Goal: Information Seeking & Learning: Learn about a topic

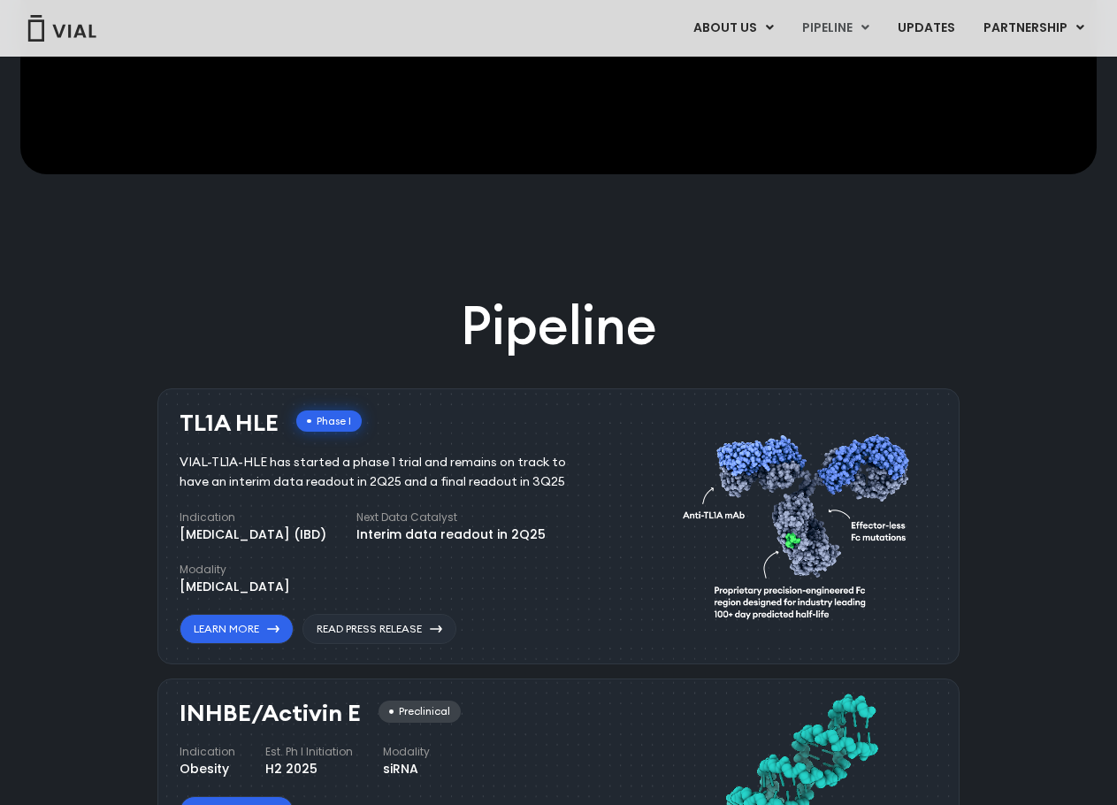
scroll to position [354, 0]
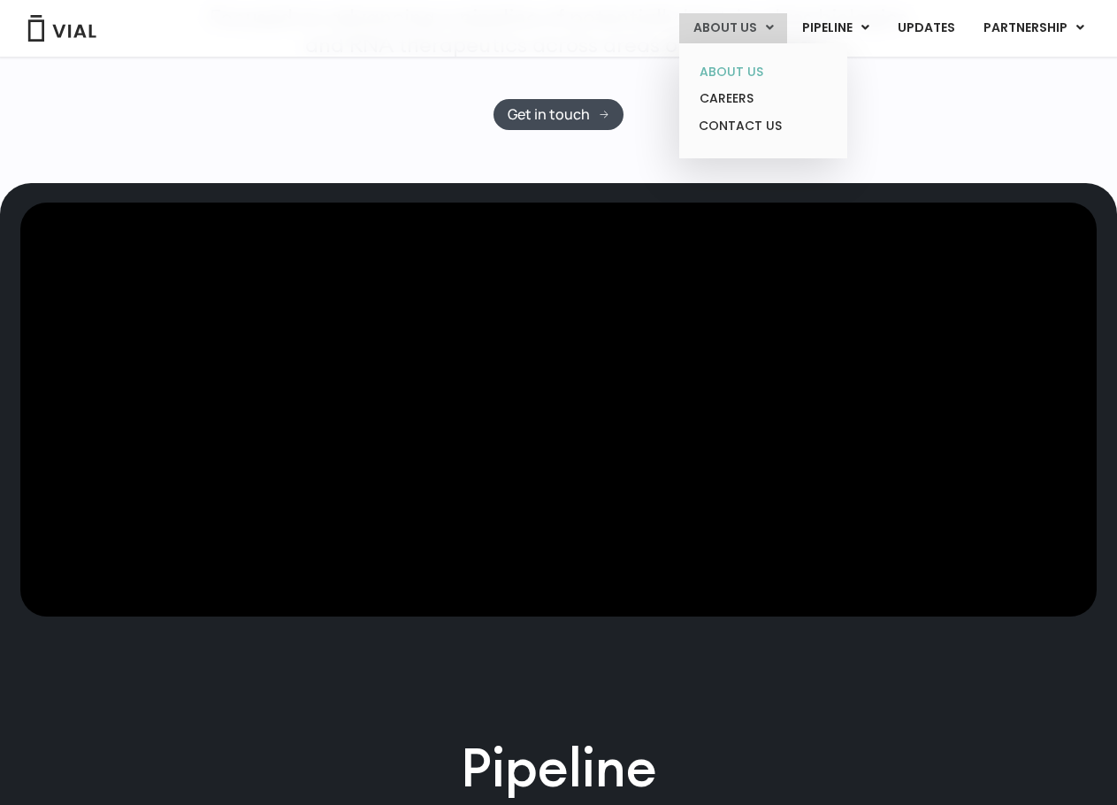
click at [728, 69] on link "ABOUT US" at bounding box center [762, 71] width 155 height 27
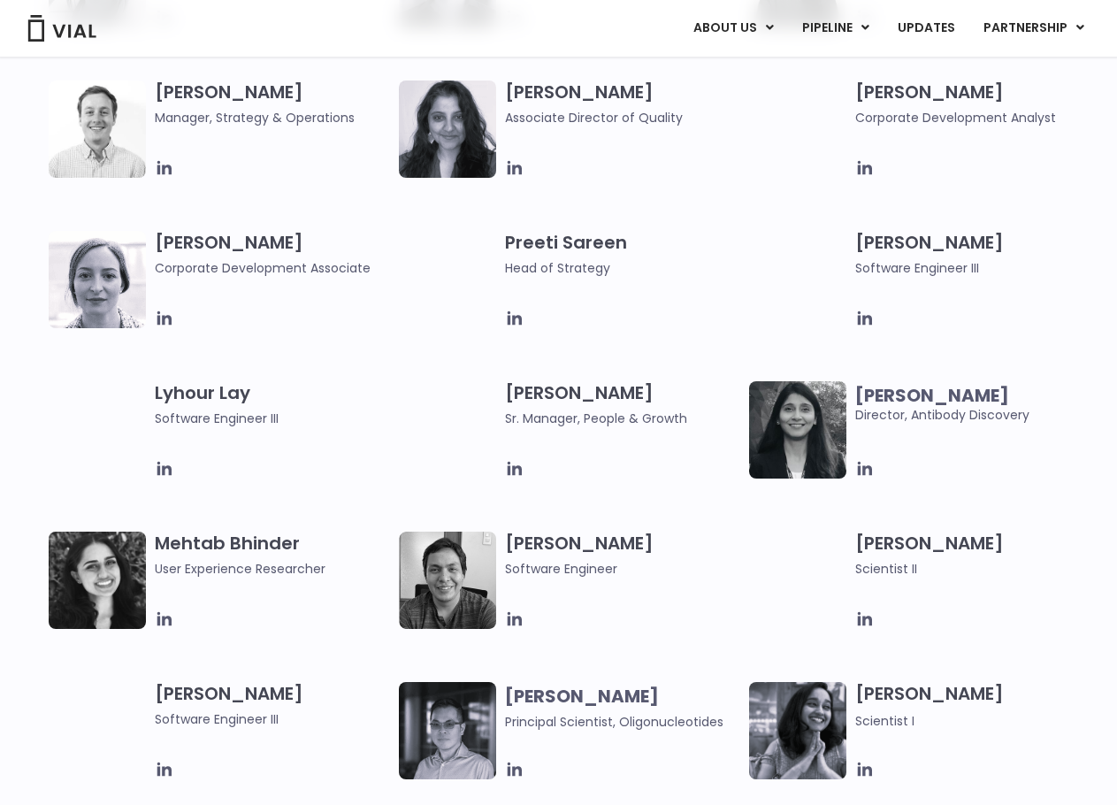
scroll to position [1857, 0]
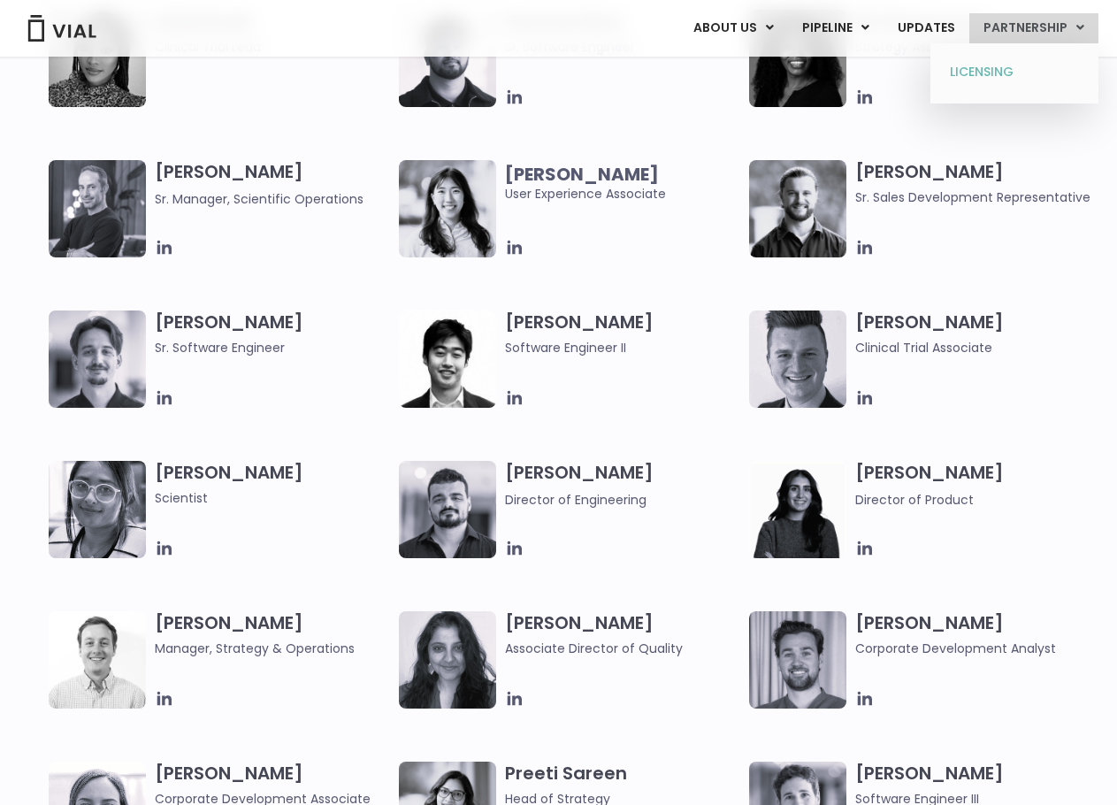
click at [999, 70] on link "LICENSING" at bounding box center [1013, 72] width 155 height 28
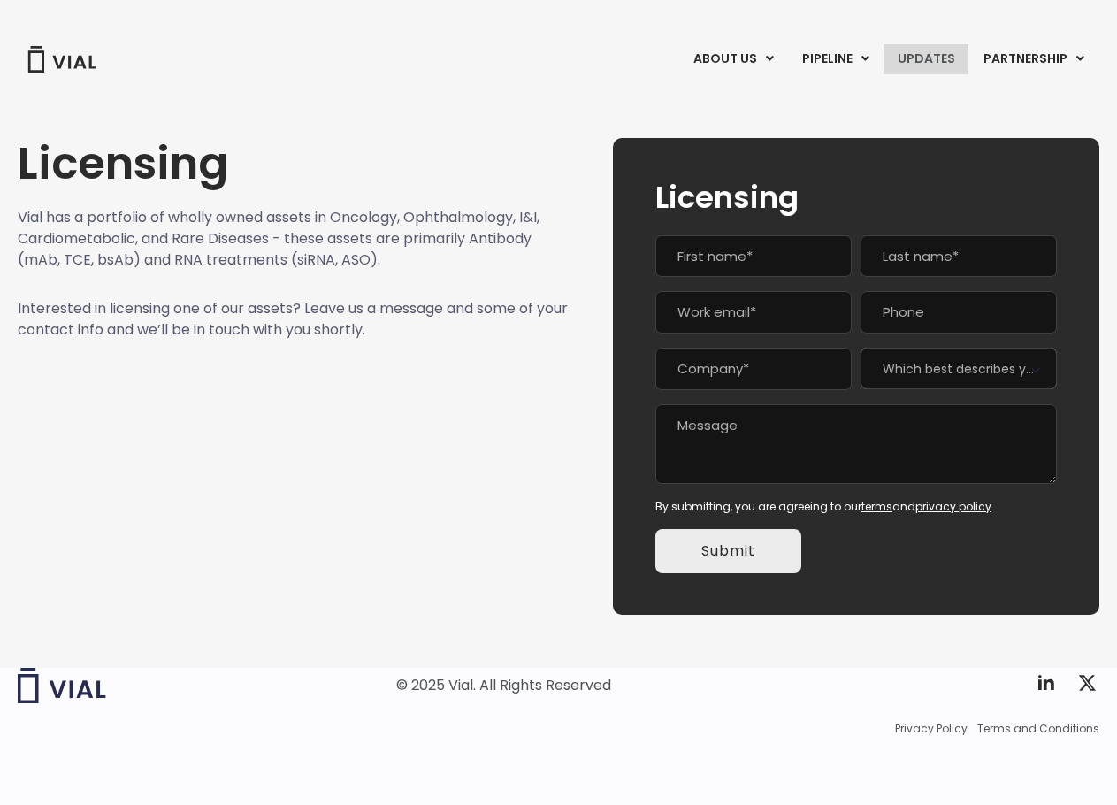
click at [942, 58] on link "UPDATES" at bounding box center [925, 59] width 85 height 30
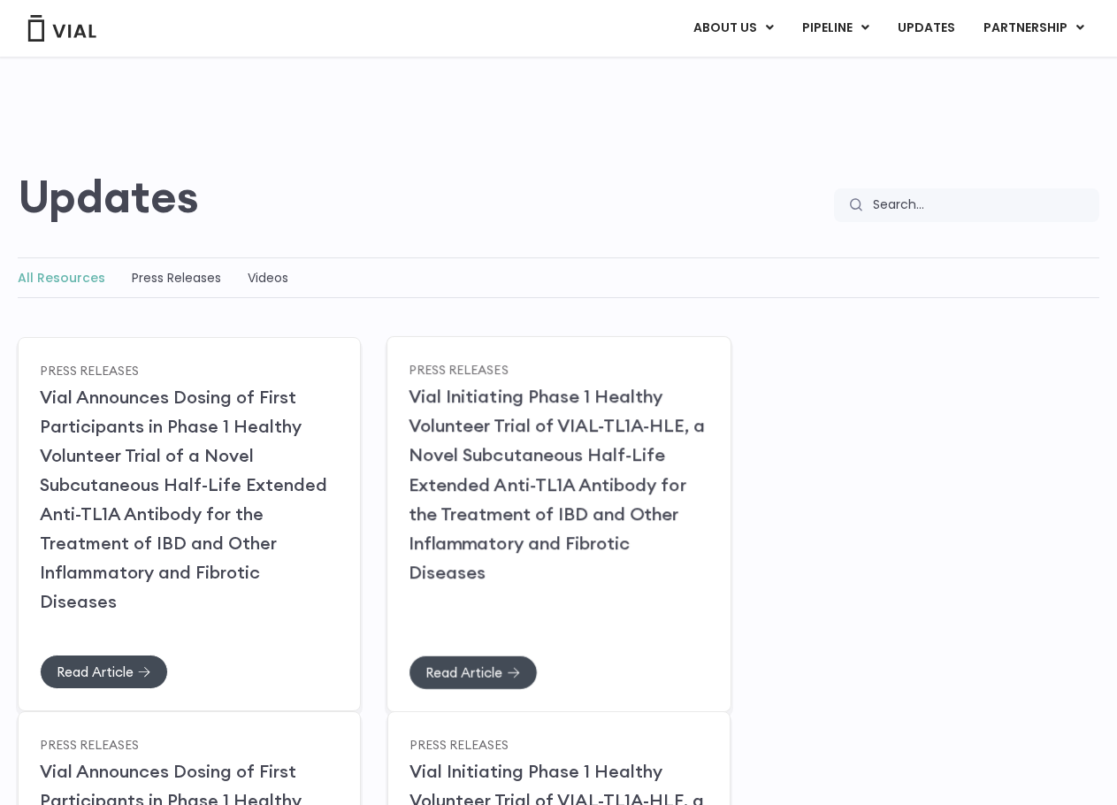
scroll to position [88, 0]
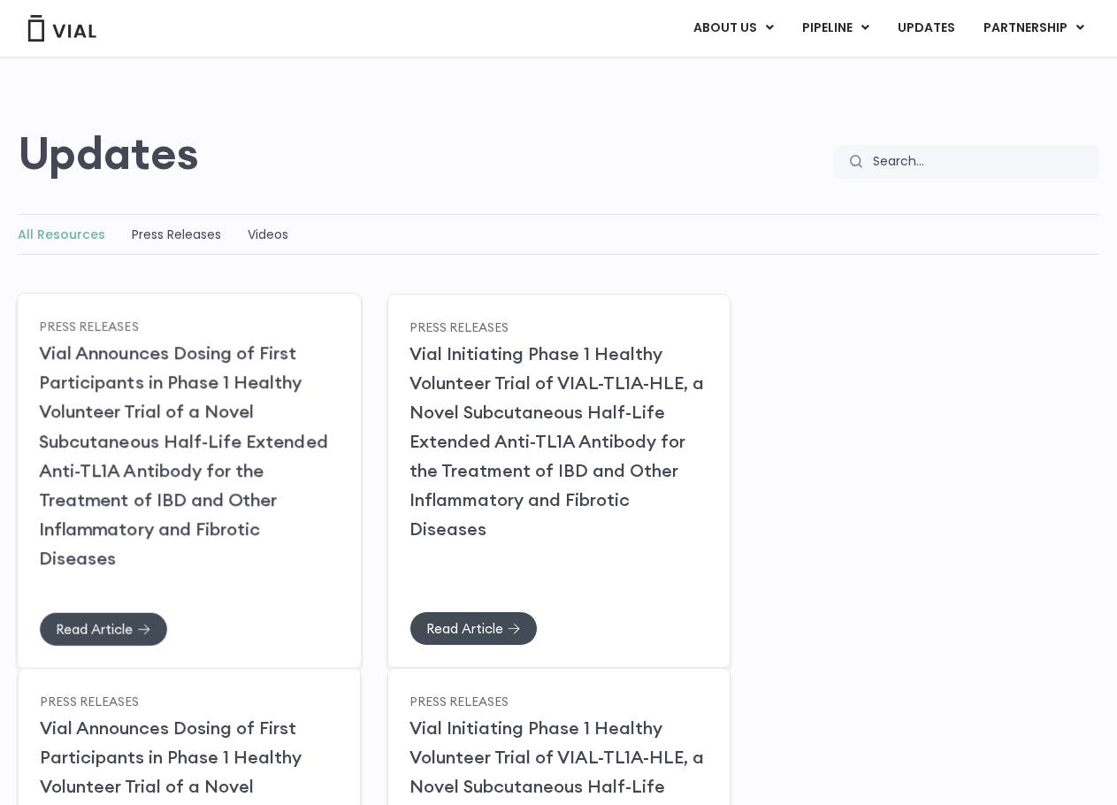
click at [172, 494] on link "Vial Announces Dosing of First Participants in Phase 1 Healthy Volunteer Trial …" at bounding box center [183, 454] width 289 height 227
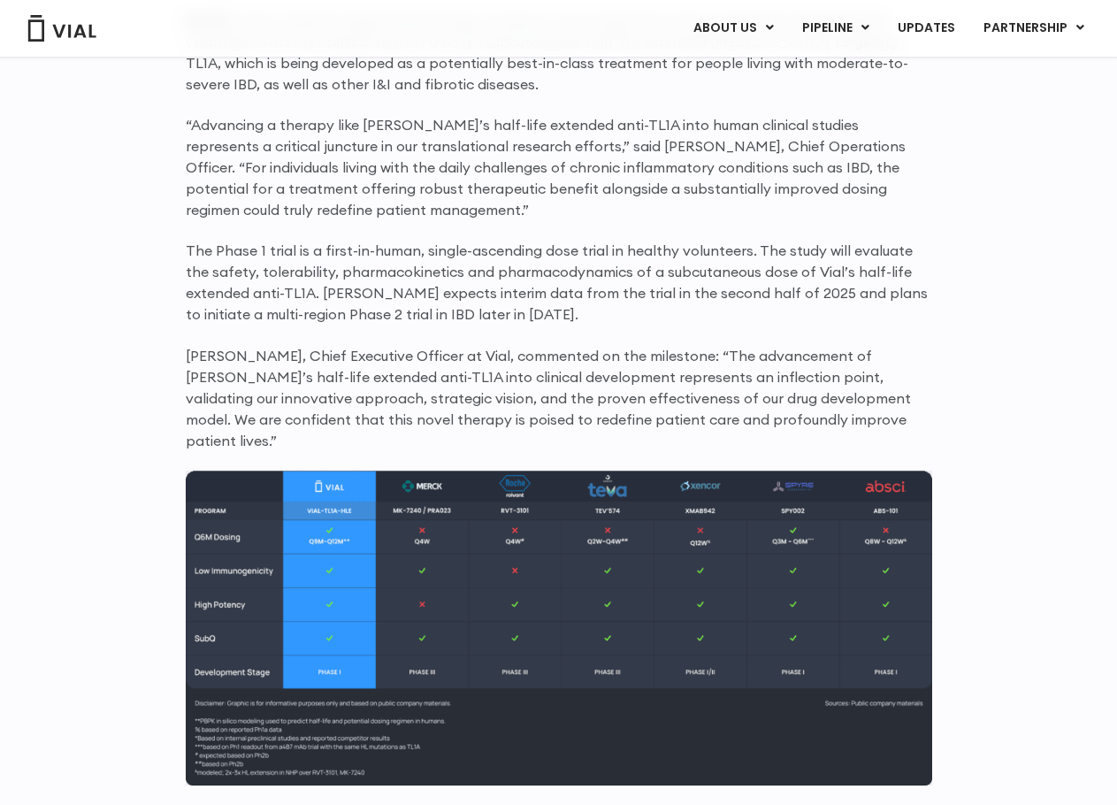
scroll to position [1503, 0]
